Goal: Information Seeking & Learning: Find specific fact

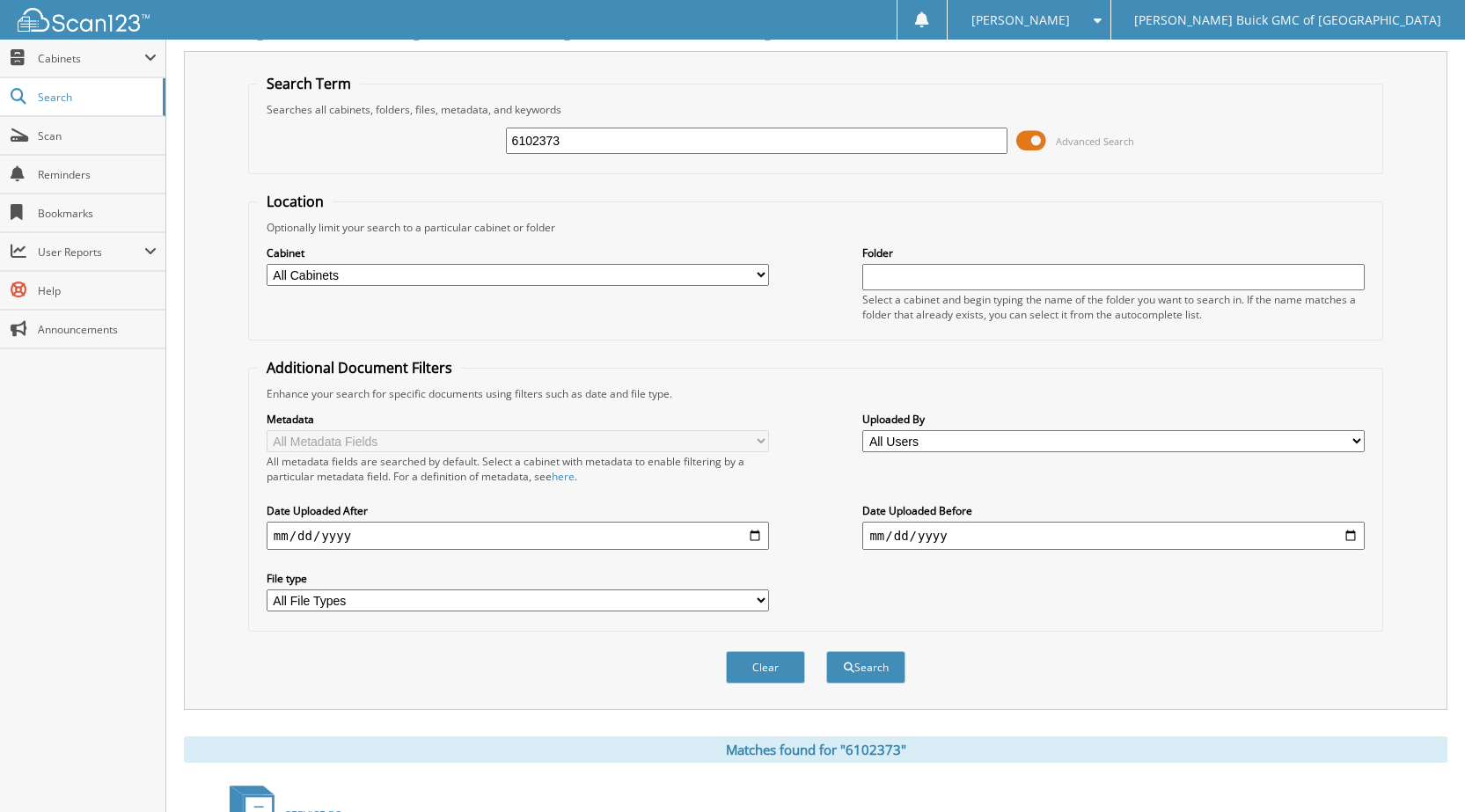
scroll to position [5, 0]
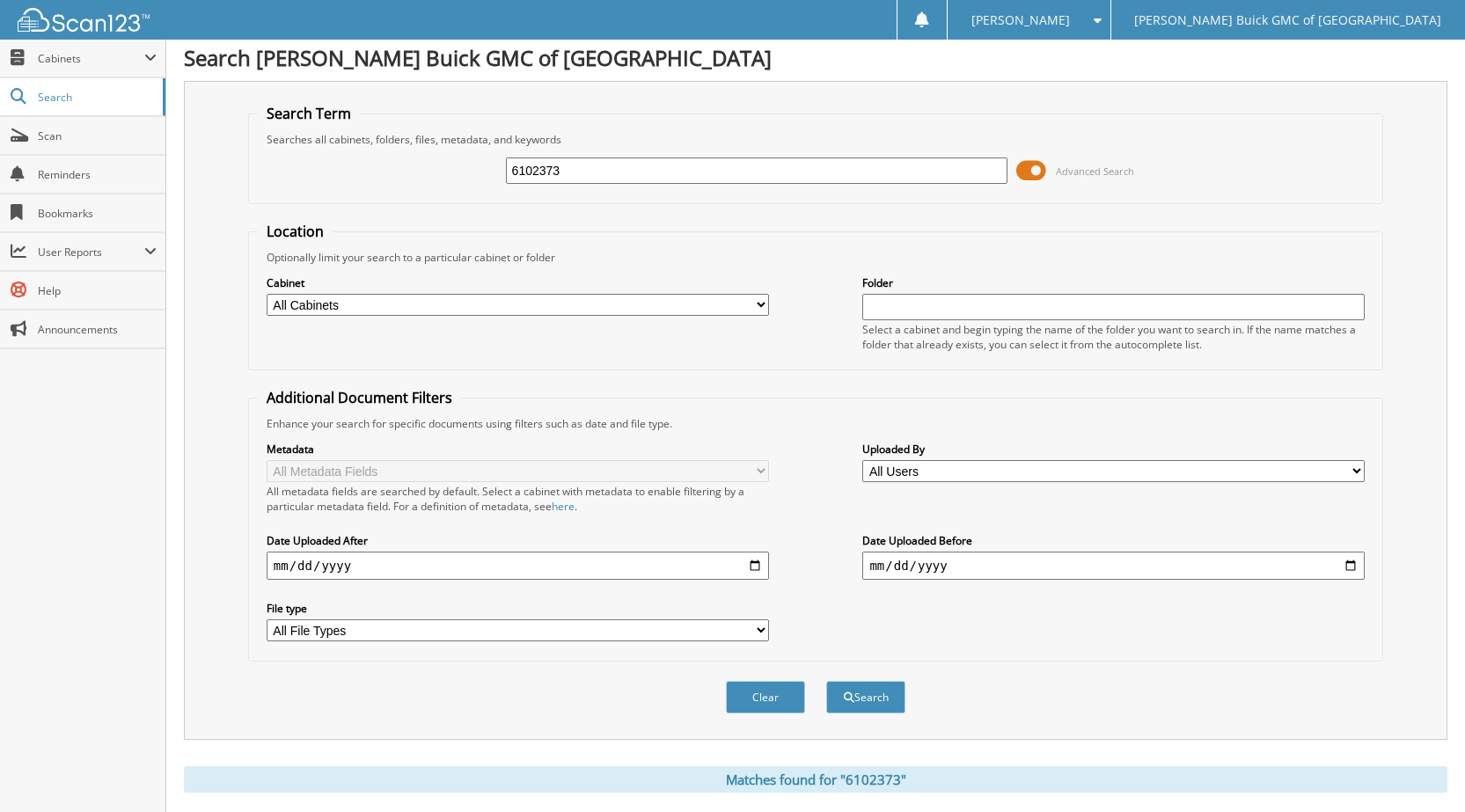
drag, startPoint x: 566, startPoint y: 175, endPoint x: 502, endPoint y: 180, distance: 64.2
click at [502, 180] on div "6102373 Advanced Search" at bounding box center [815, 171] width 1116 height 48
type input "6100923"
click at [826, 681] on button "Search" at bounding box center [866, 697] width 80 height 33
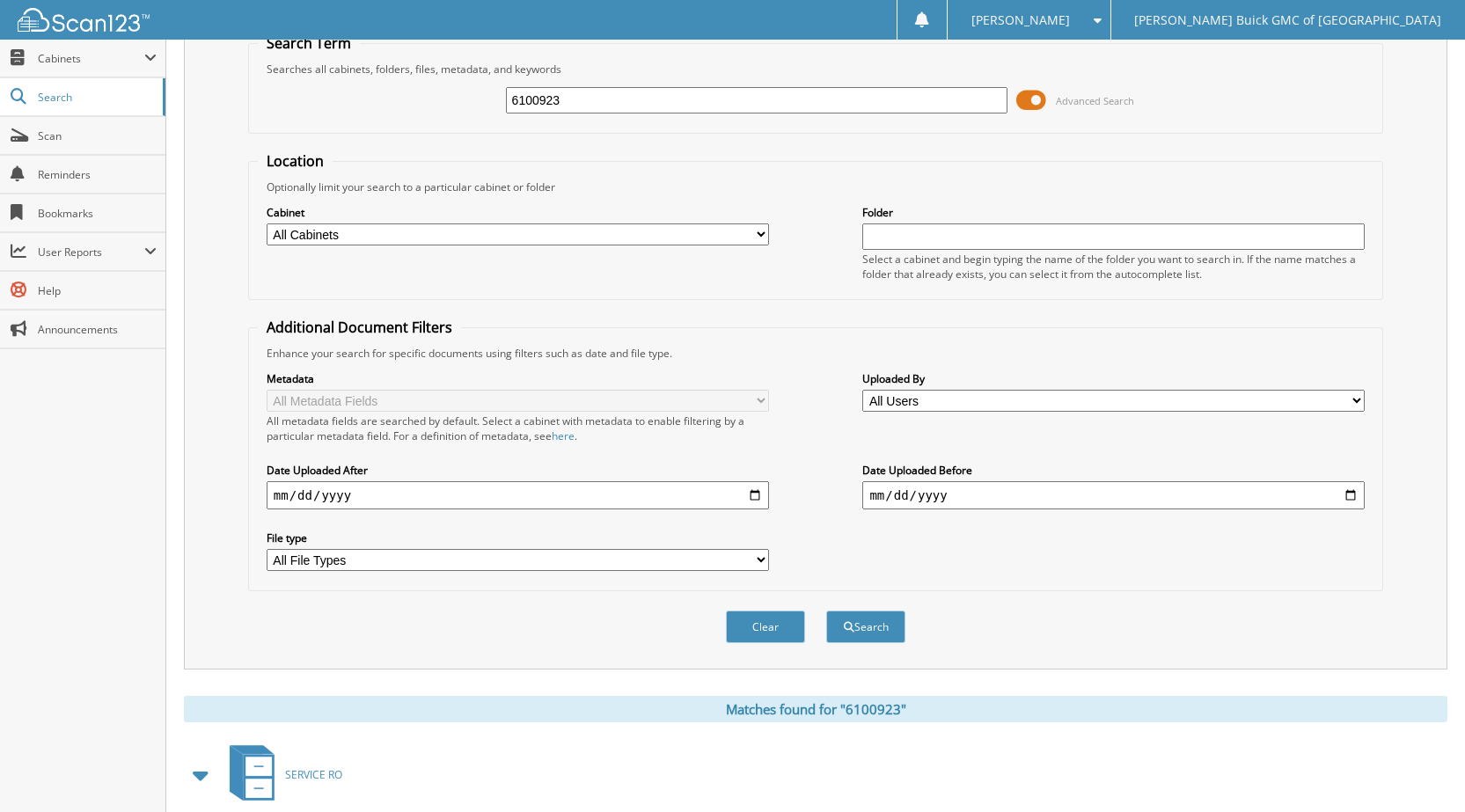
scroll to position [264, 0]
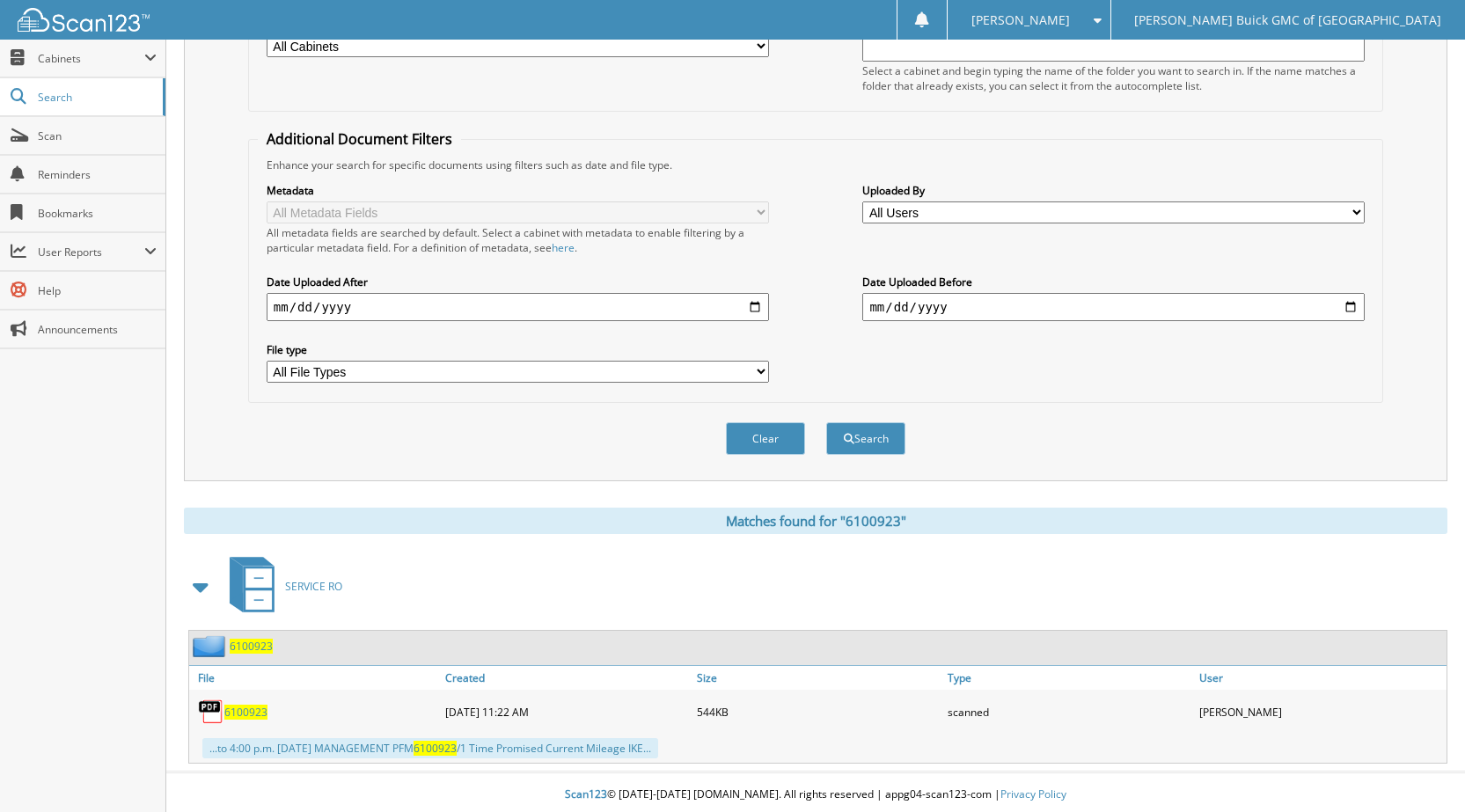
click at [245, 716] on span "6100923" at bounding box center [246, 712] width 43 height 15
